Goal: Information Seeking & Learning: Learn about a topic

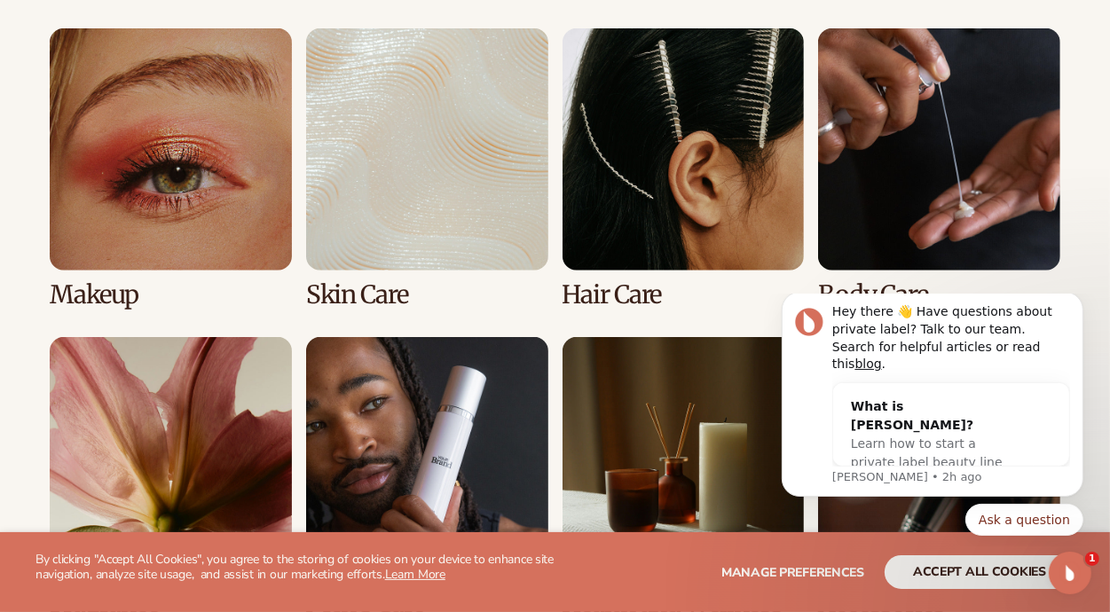
scroll to position [1331, 0]
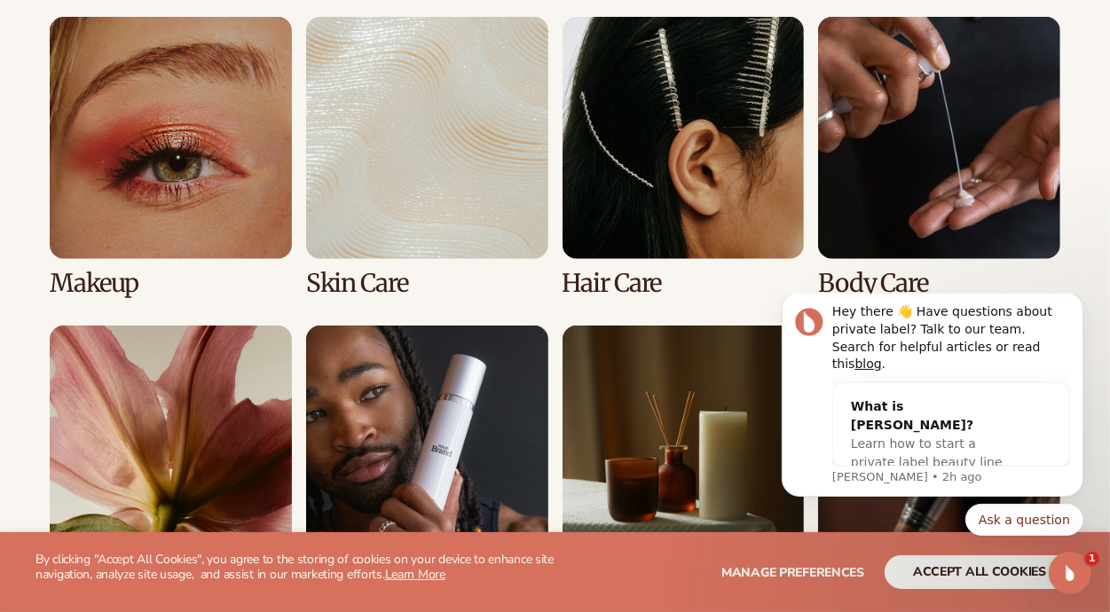
click at [632, 196] on link "3 / 8" at bounding box center [684, 157] width 242 height 280
click at [599, 273] on link "3 / 8" at bounding box center [684, 157] width 242 height 280
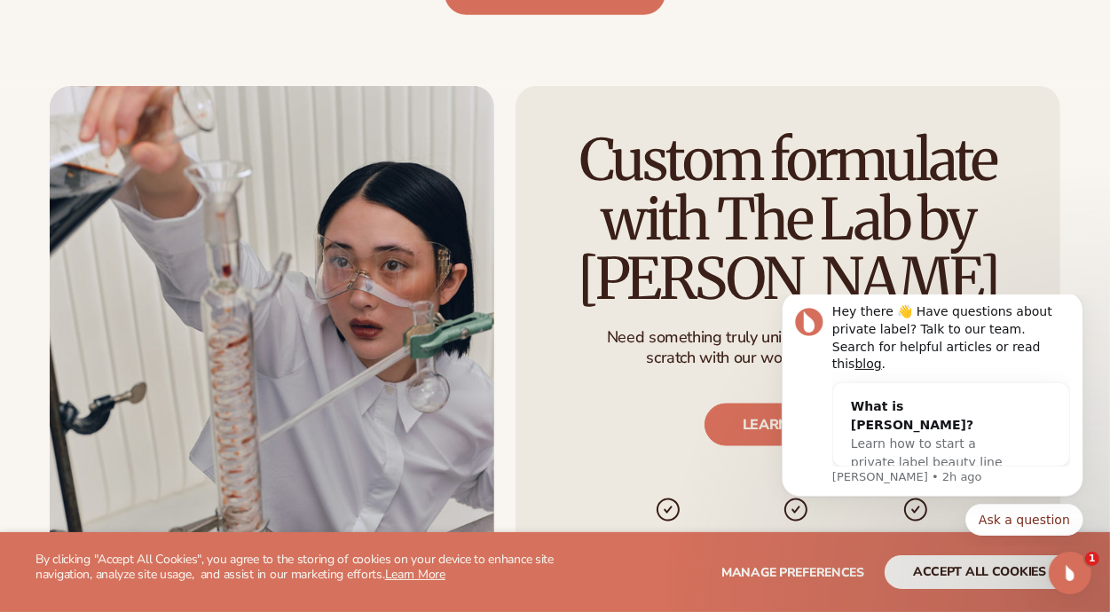
scroll to position [2042, 0]
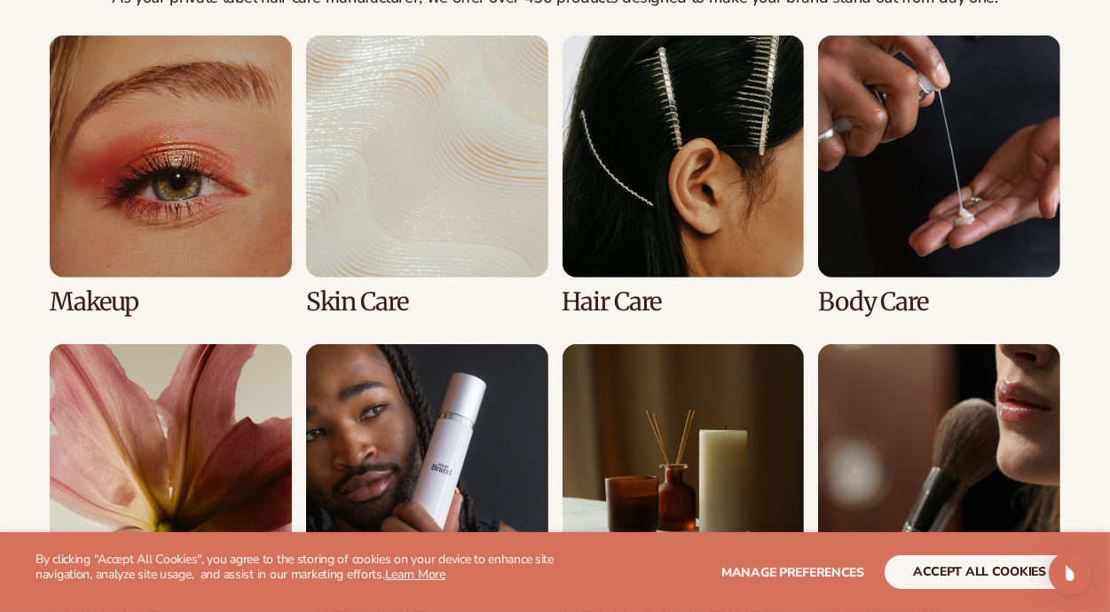
scroll to position [1331, 0]
